Goal: Task Accomplishment & Management: Complete application form

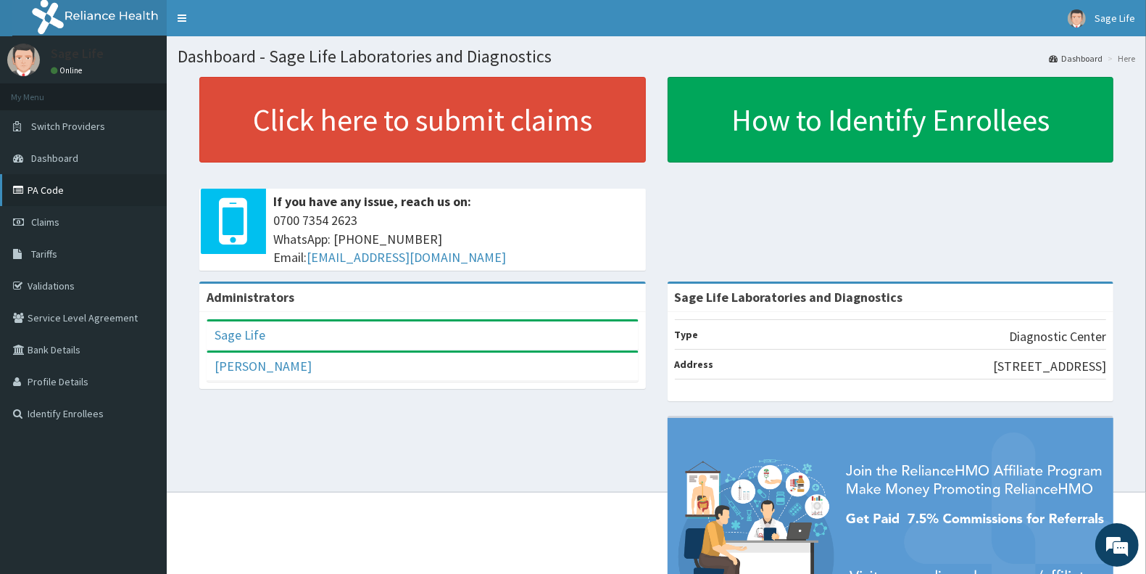
click at [70, 193] on link "PA Code" at bounding box center [83, 190] width 167 height 32
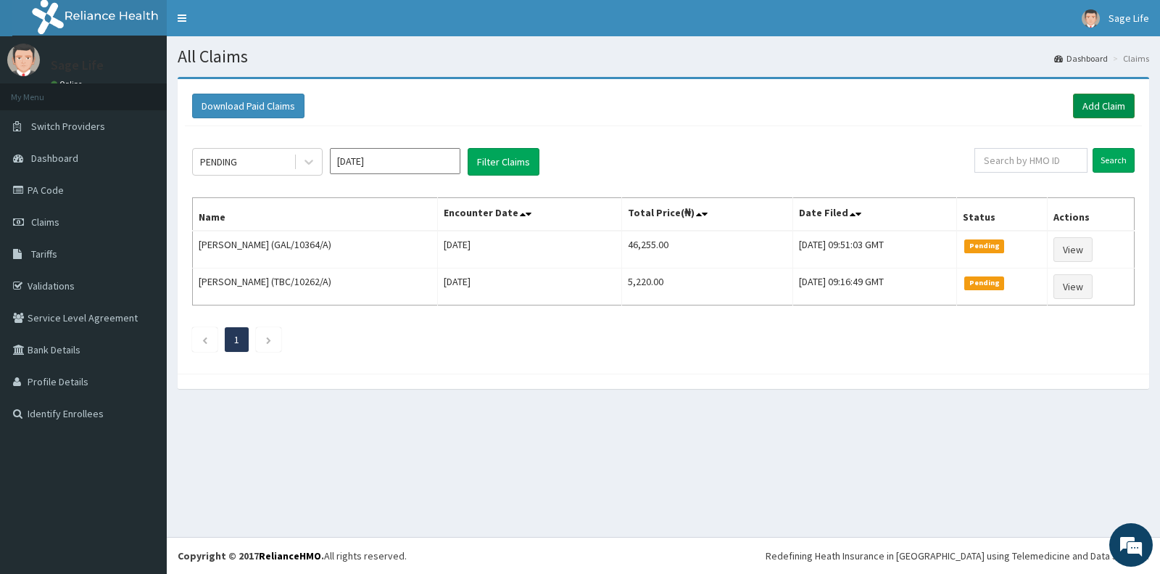
click at [1106, 110] on link "Add Claim" at bounding box center [1104, 106] width 62 height 25
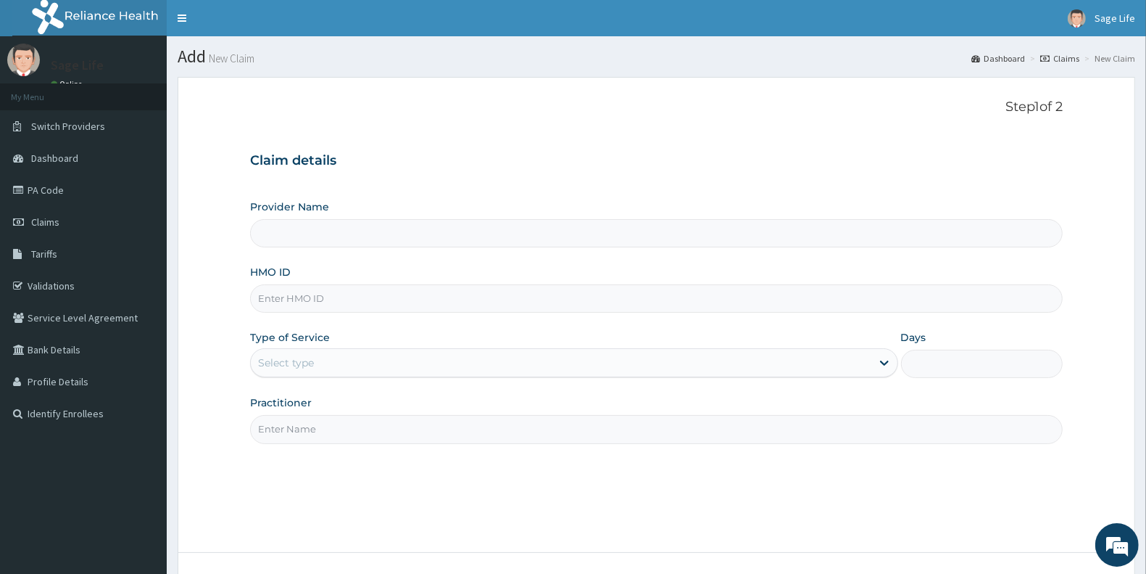
type input "Sage Life Laboratories and Diagnostics"
click at [312, 302] on input "HMO ID" at bounding box center [656, 298] width 813 height 28
type input "hji/10004/a"
click at [426, 377] on div "Select type" at bounding box center [574, 362] width 648 height 29
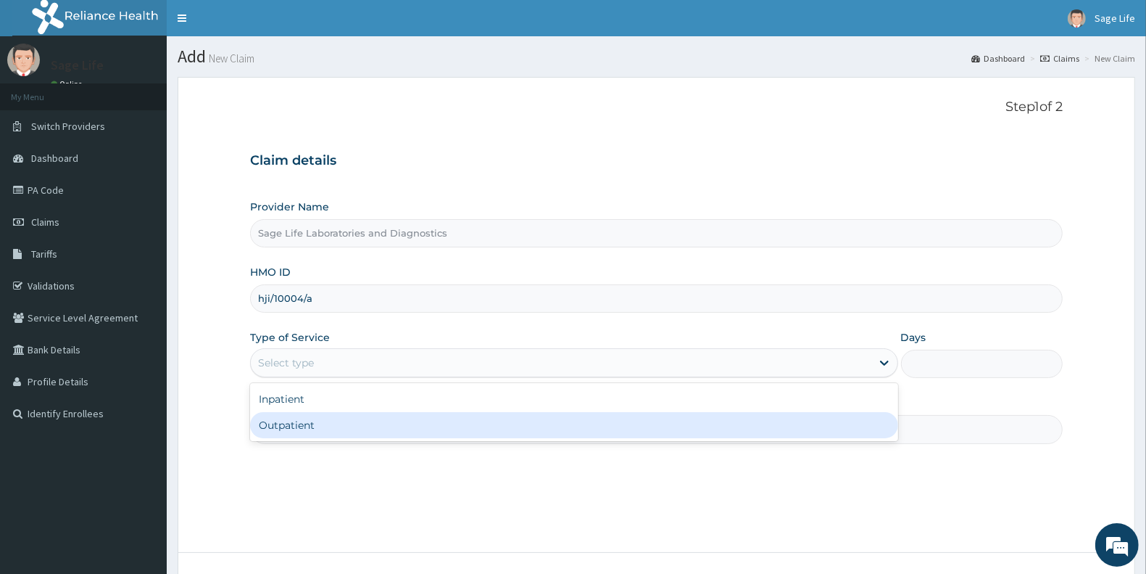
click at [421, 438] on div "Outpatient" at bounding box center [574, 425] width 648 height 26
type input "1"
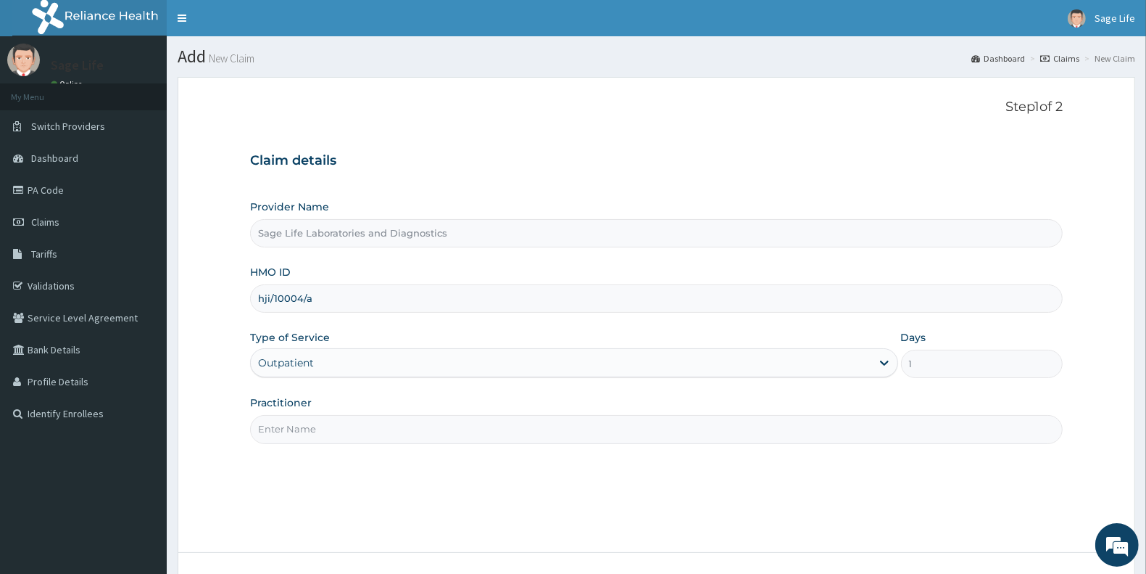
click at [430, 441] on input "Practitioner" at bounding box center [656, 429] width 813 height 28
type input "NIL"
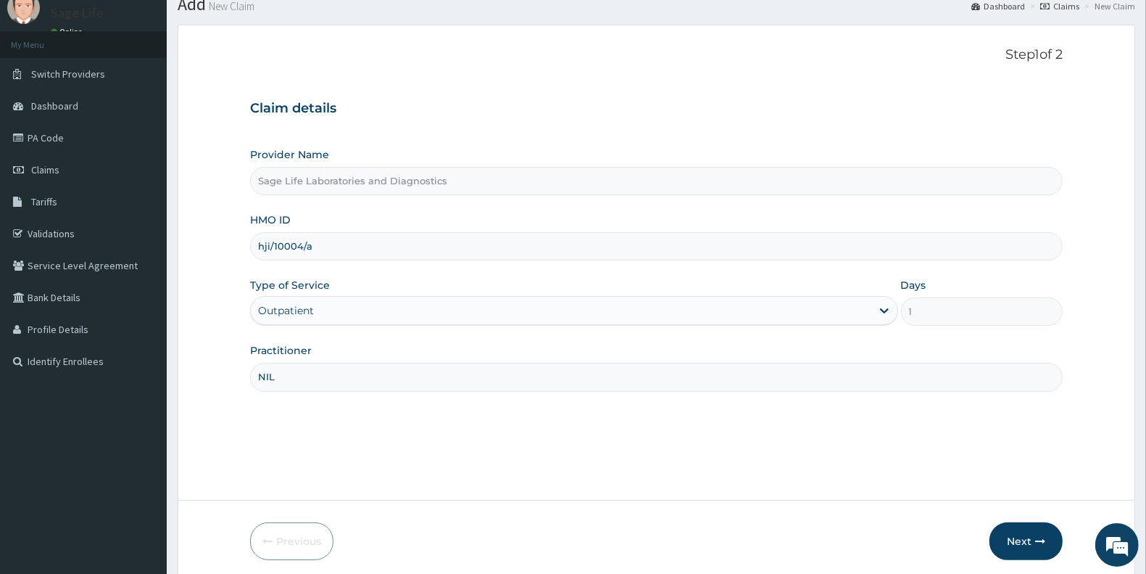
scroll to position [109, 0]
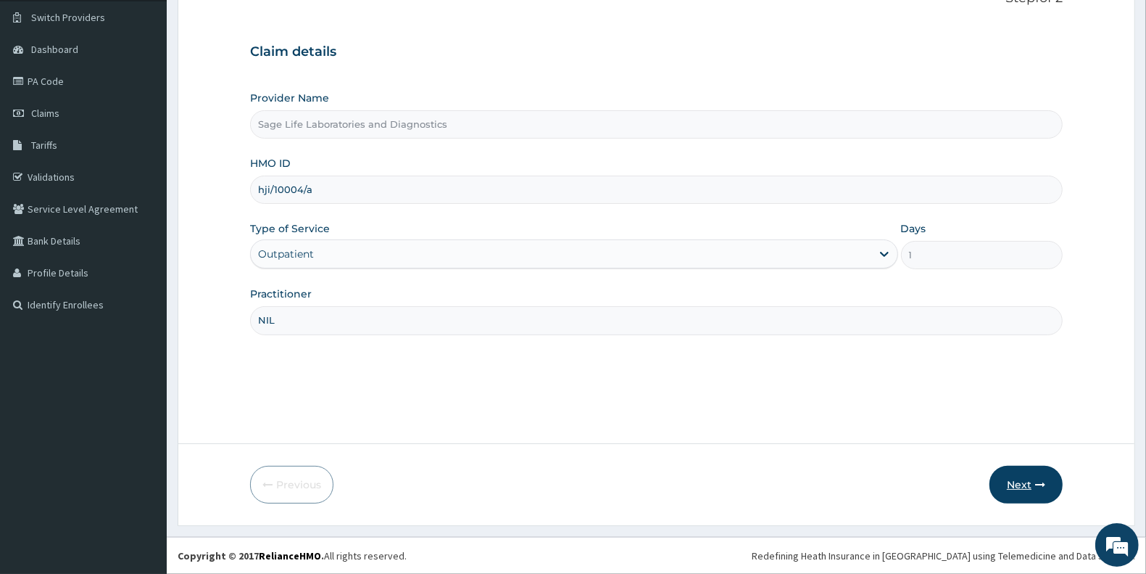
click at [1032, 483] on button "Next" at bounding box center [1026, 484] width 73 height 38
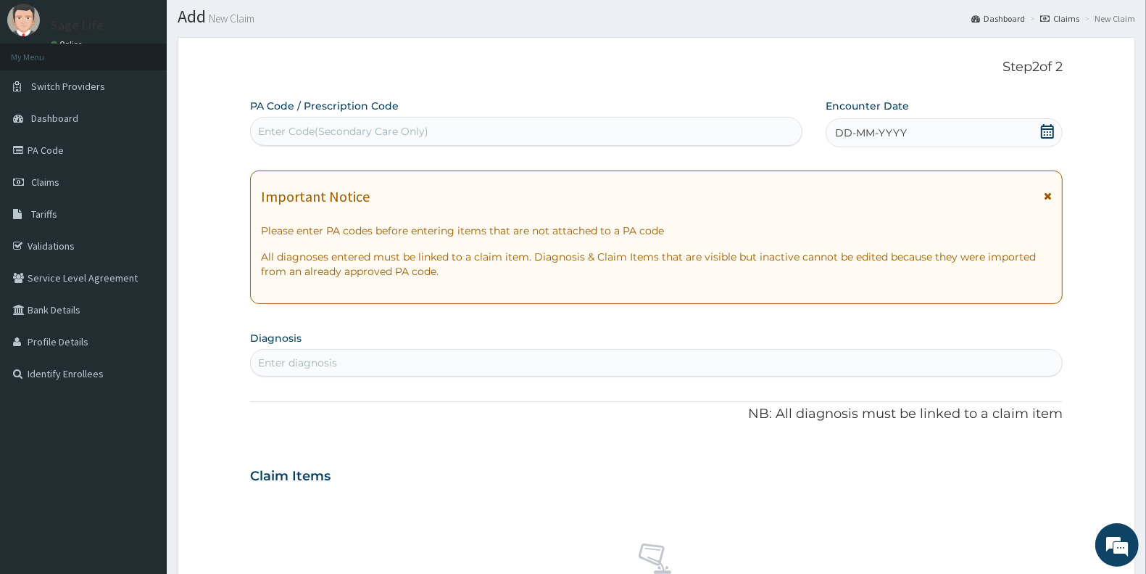
scroll to position [0, 0]
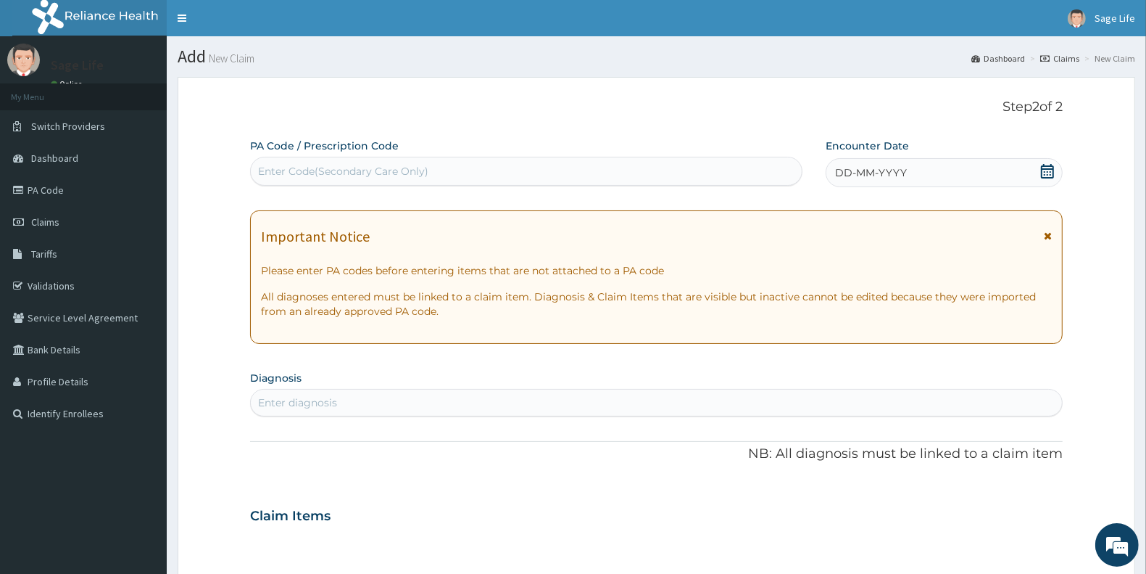
click at [410, 174] on div "Enter Code(Secondary Care Only)" at bounding box center [343, 171] width 170 height 15
paste input "PA/9083B7"
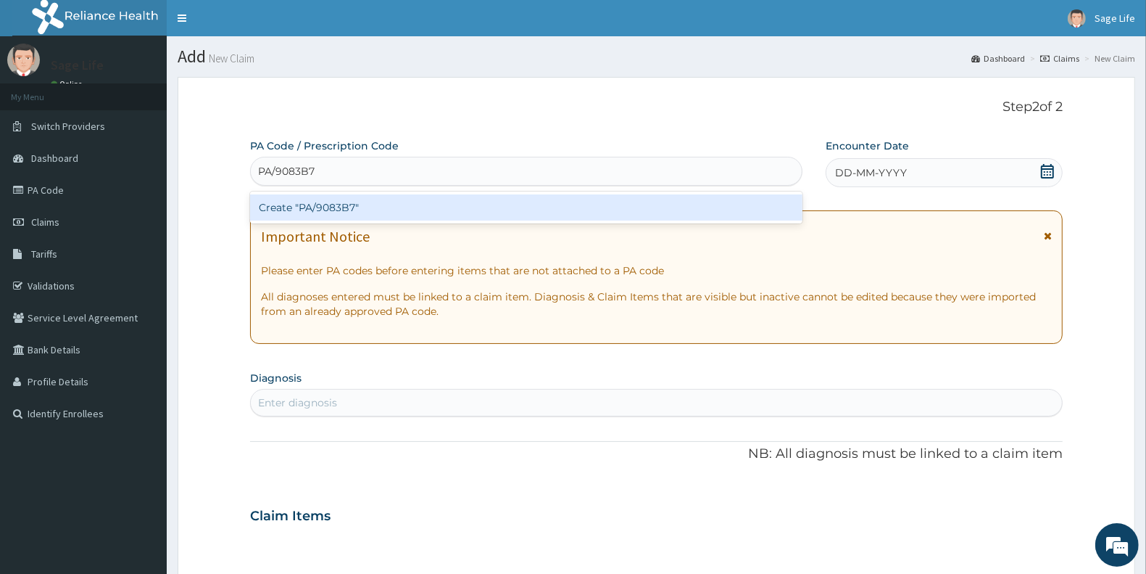
type input "PA/9083B7"
click at [458, 187] on div "PA Code / Prescription Code option Create "PA/9083B7" focused, 1 of 1. 1 result…" at bounding box center [656, 513] width 813 height 750
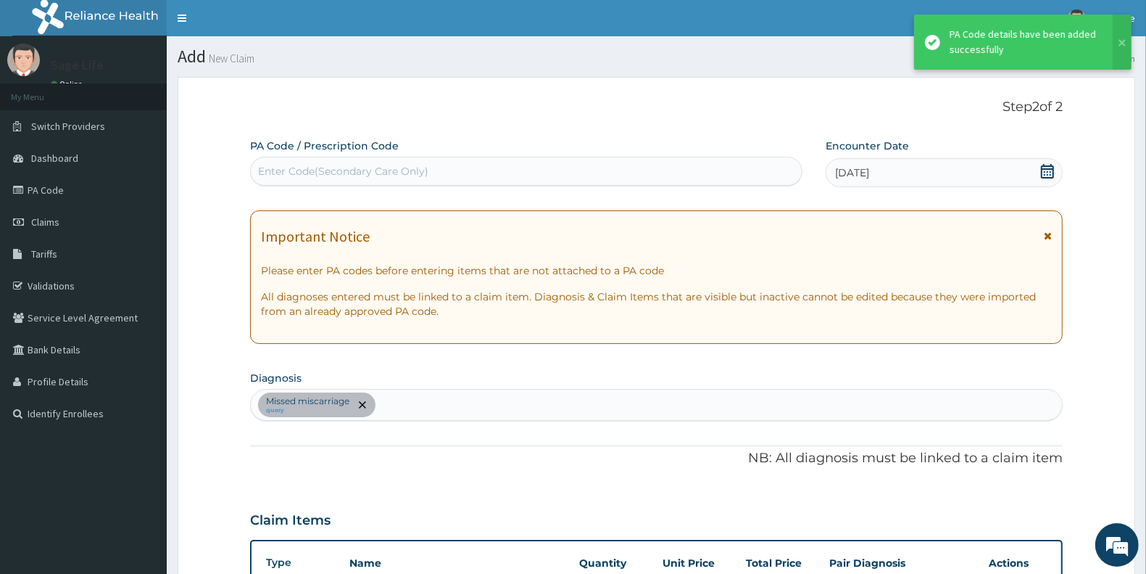
scroll to position [366, 0]
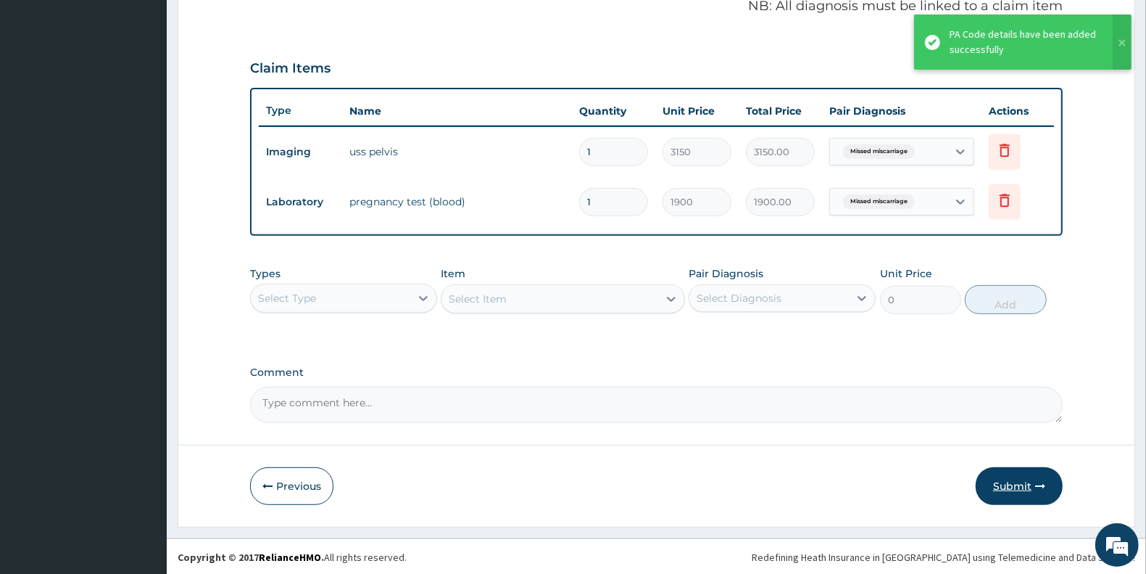
drag, startPoint x: 1024, startPoint y: 491, endPoint x: 972, endPoint y: 486, distance: 51.7
click at [1024, 490] on button "Submit" at bounding box center [1019, 486] width 87 height 38
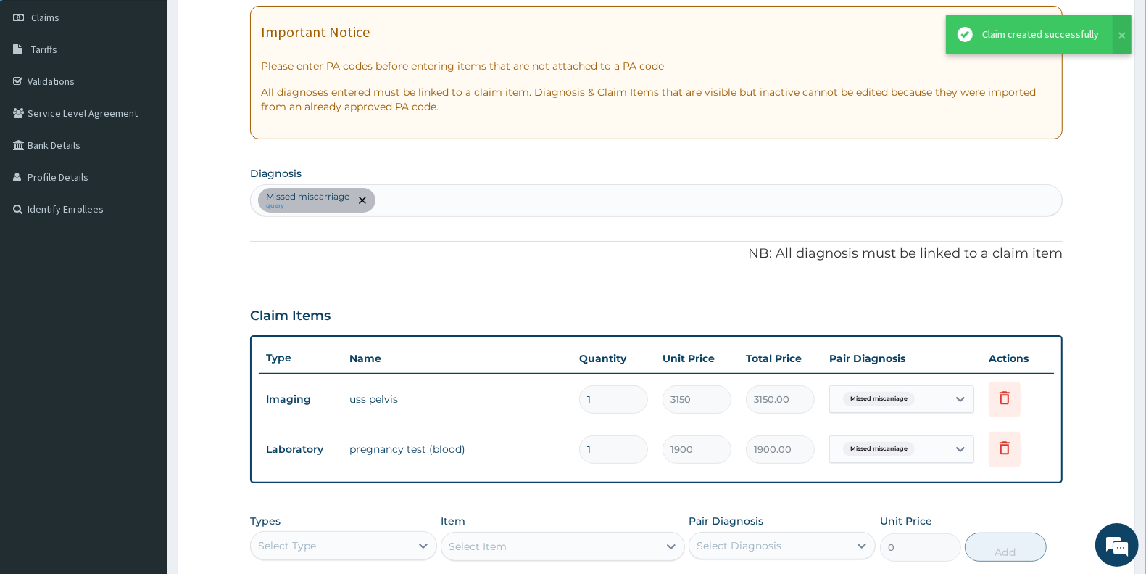
scroll to position [180, 0]
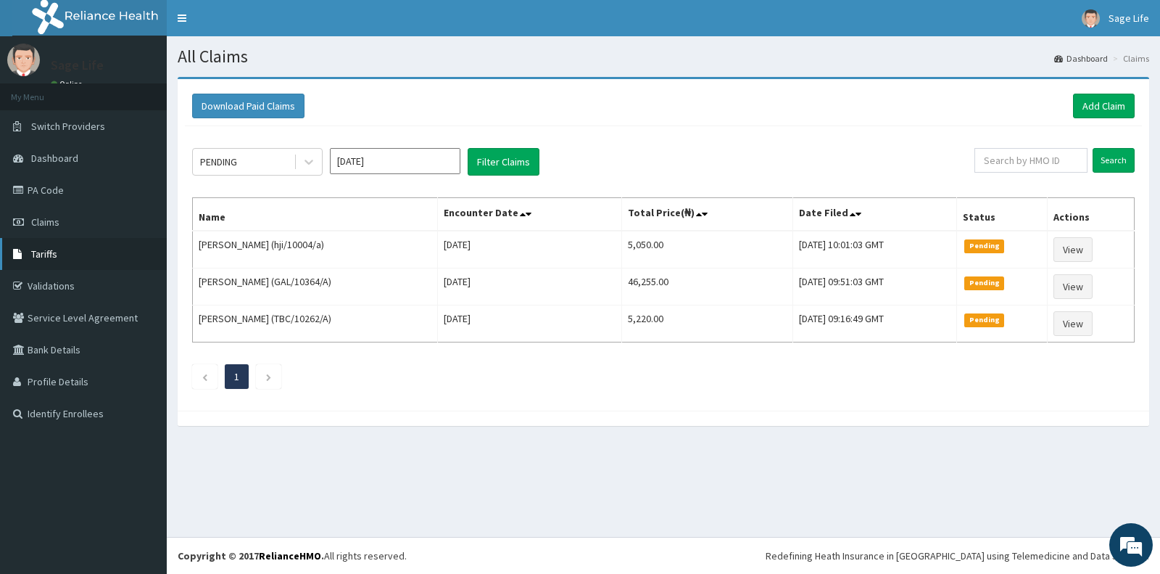
click at [62, 252] on link "Tariffs" at bounding box center [83, 254] width 167 height 32
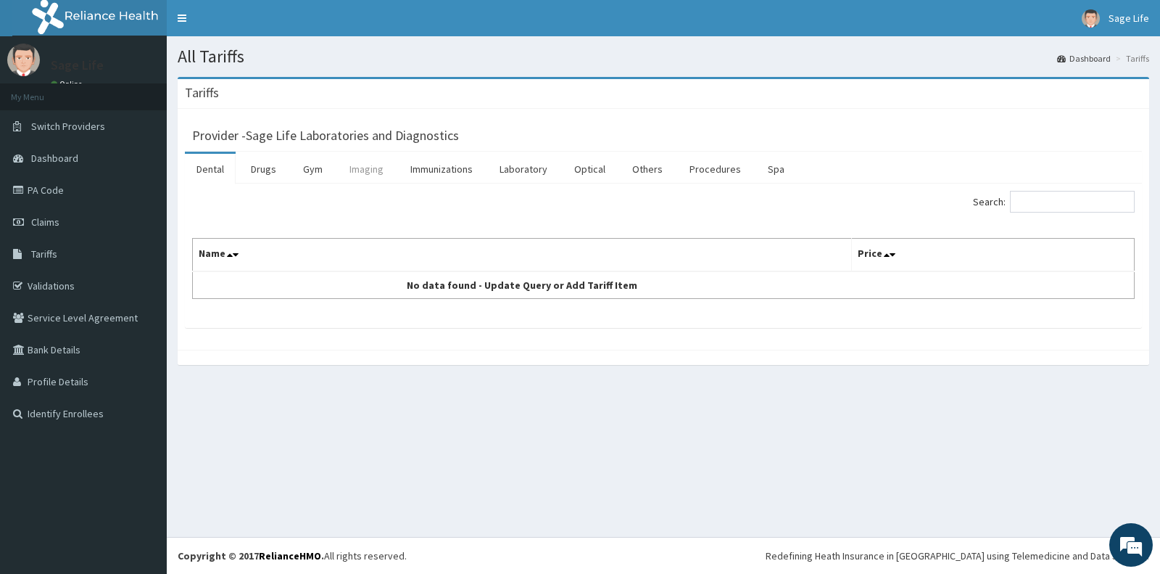
click at [343, 175] on link "Imaging" at bounding box center [366, 169] width 57 height 30
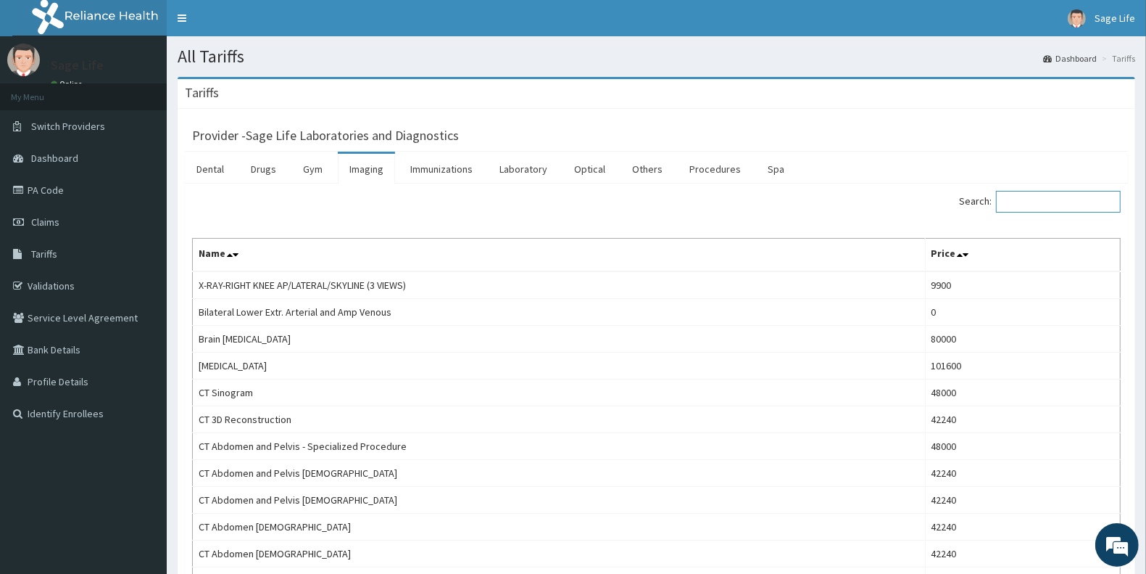
click at [1048, 198] on input "Search:" at bounding box center [1058, 202] width 125 height 22
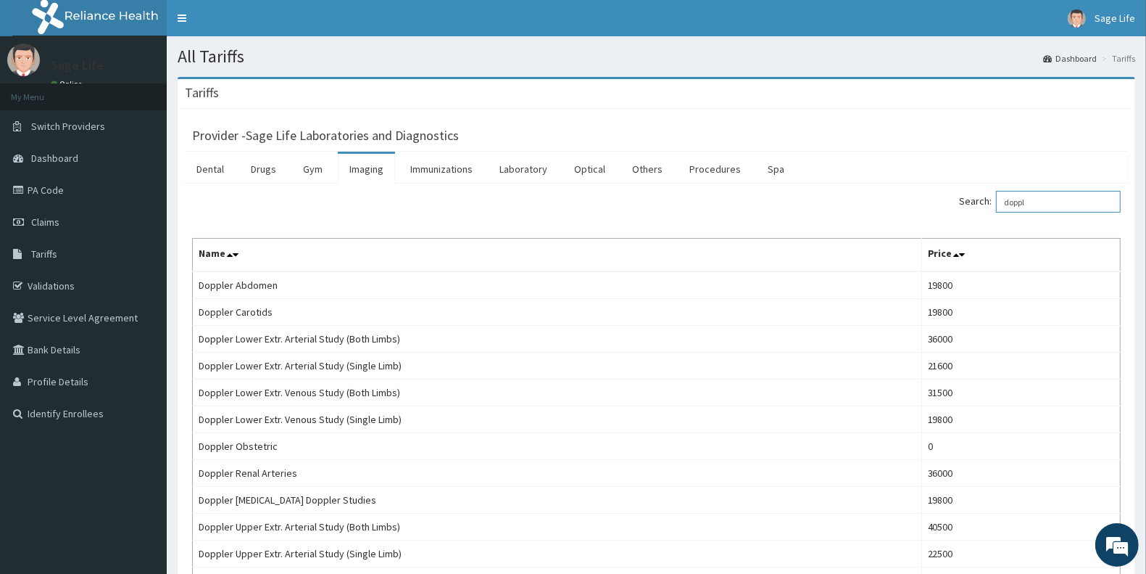
type input "doppl"
click at [51, 190] on link "PA Code" at bounding box center [83, 190] width 167 height 32
